Goal: Navigation & Orientation: Find specific page/section

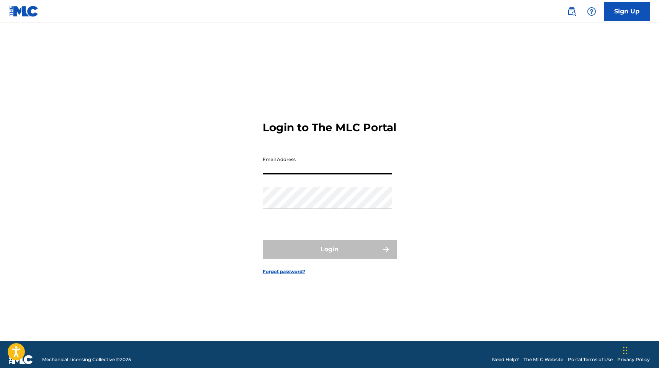
click at [307, 166] on input "Email Address" at bounding box center [327, 164] width 129 height 22
type input "[EMAIL_ADDRESS][DOMAIN_NAME]"
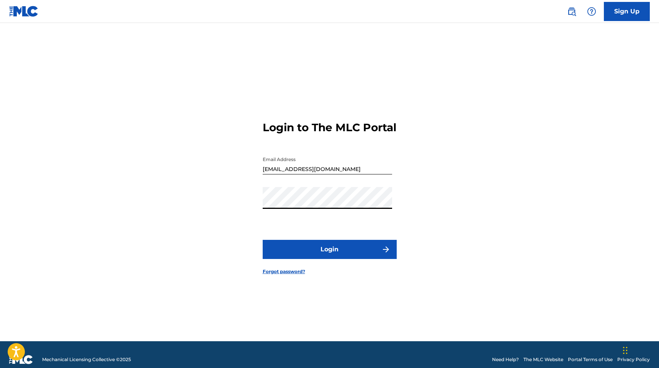
click at [303, 255] on button "Login" at bounding box center [330, 249] width 134 height 19
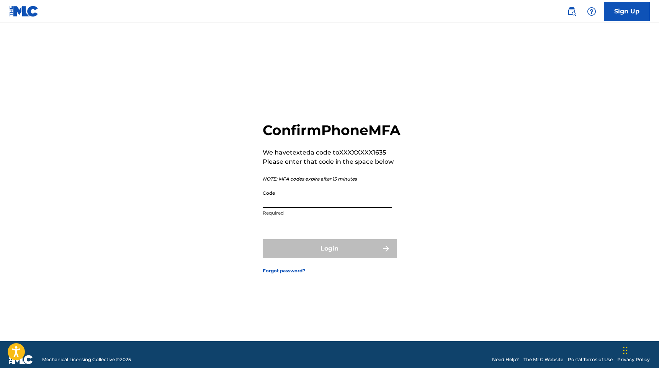
click at [305, 208] on input "Code" at bounding box center [327, 197] width 129 height 22
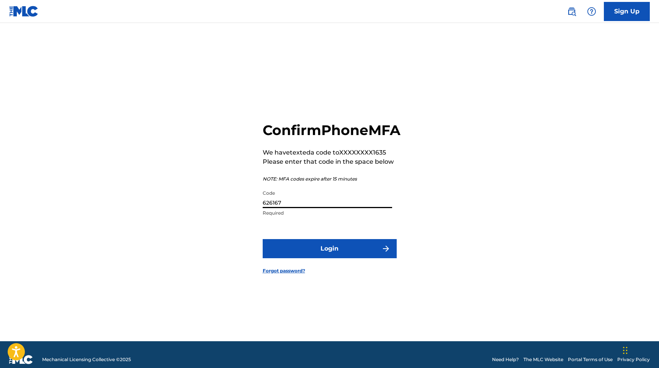
type input "626167"
click at [263, 239] on button "Login" at bounding box center [330, 248] width 134 height 19
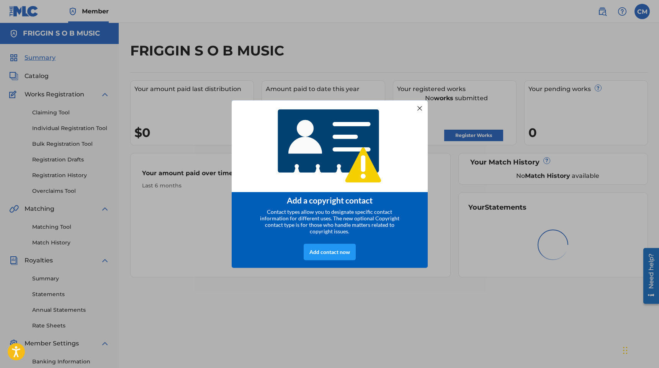
click at [419, 108] on div at bounding box center [419, 108] width 10 height 10
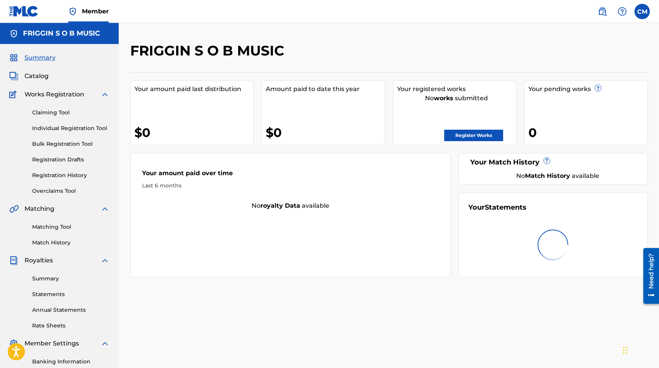
scroll to position [5, 0]
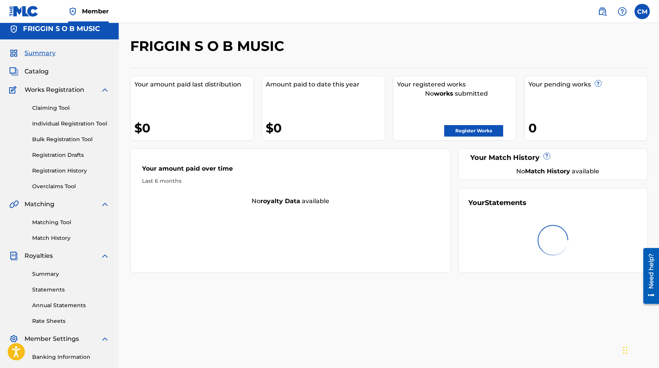
click at [36, 73] on span "Catalog" at bounding box center [36, 71] width 24 height 9
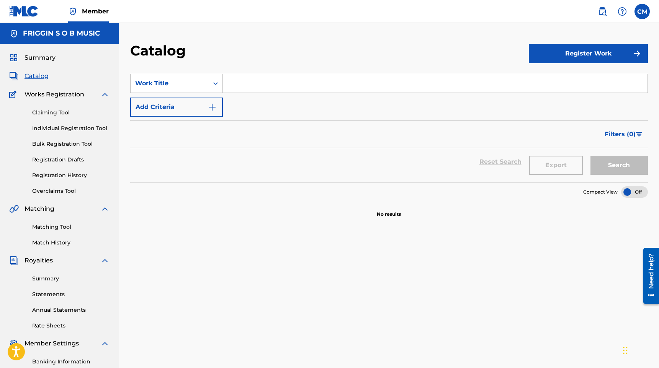
click at [43, 58] on span "Summary" at bounding box center [39, 57] width 31 height 9
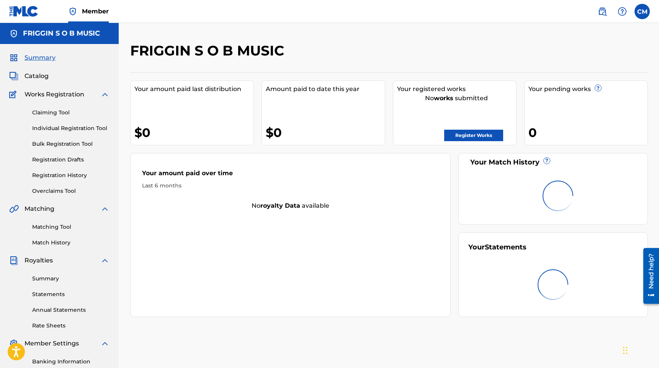
click at [262, 204] on strong "royalty data" at bounding box center [280, 205] width 40 height 7
